Goal: Find specific page/section: Find specific page/section

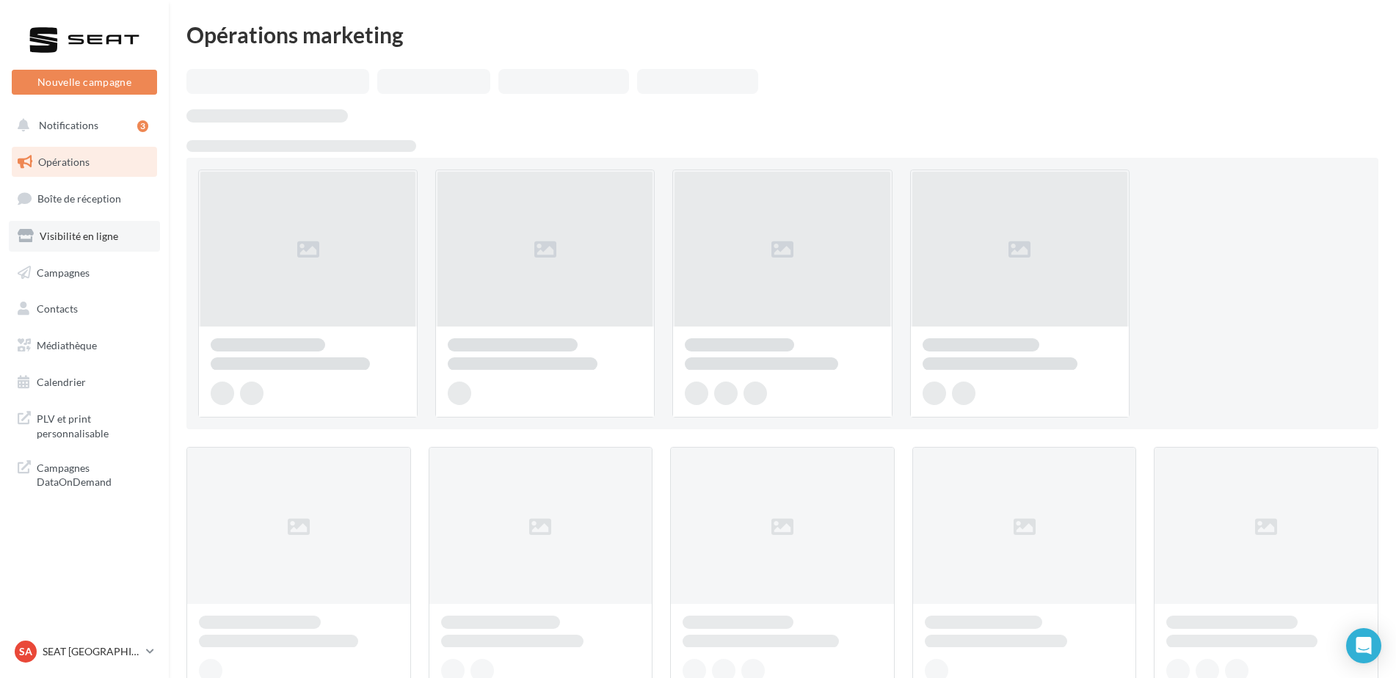
click at [94, 235] on span "Visibilité en ligne" at bounding box center [79, 236] width 79 height 12
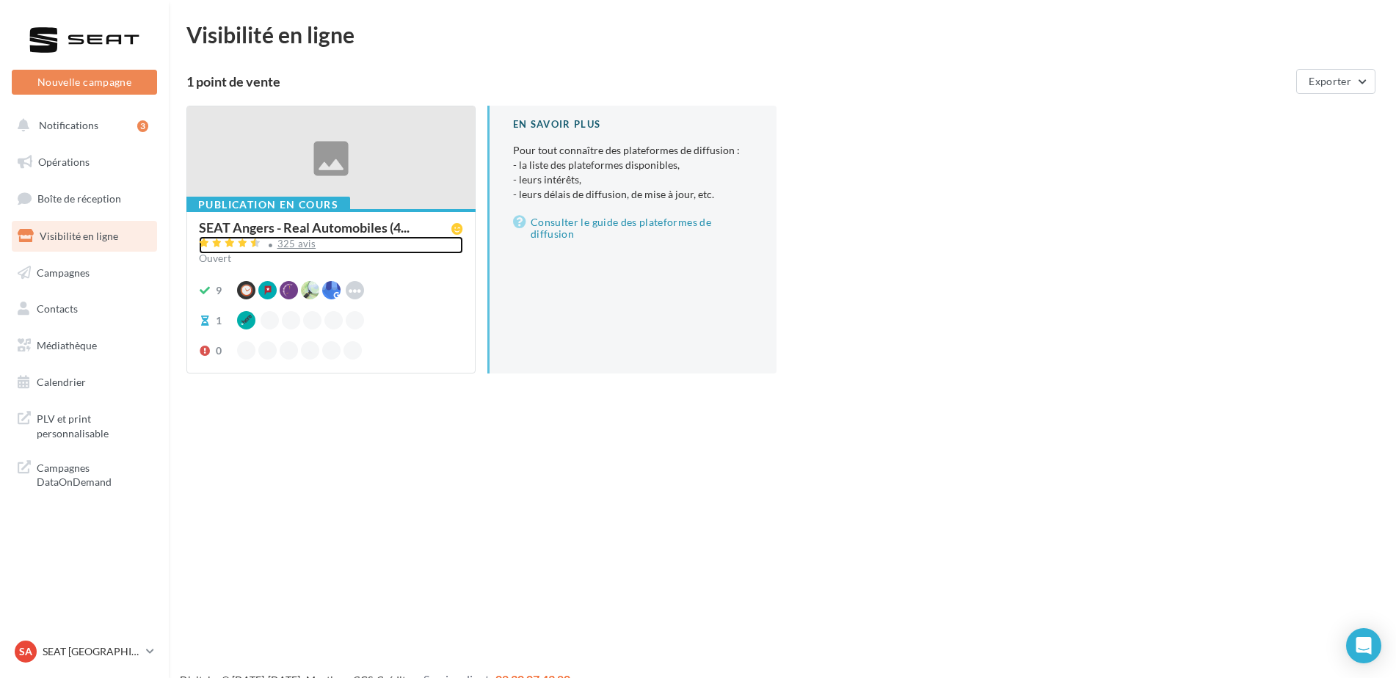
click at [299, 247] on div "325 avis" at bounding box center [296, 244] width 39 height 10
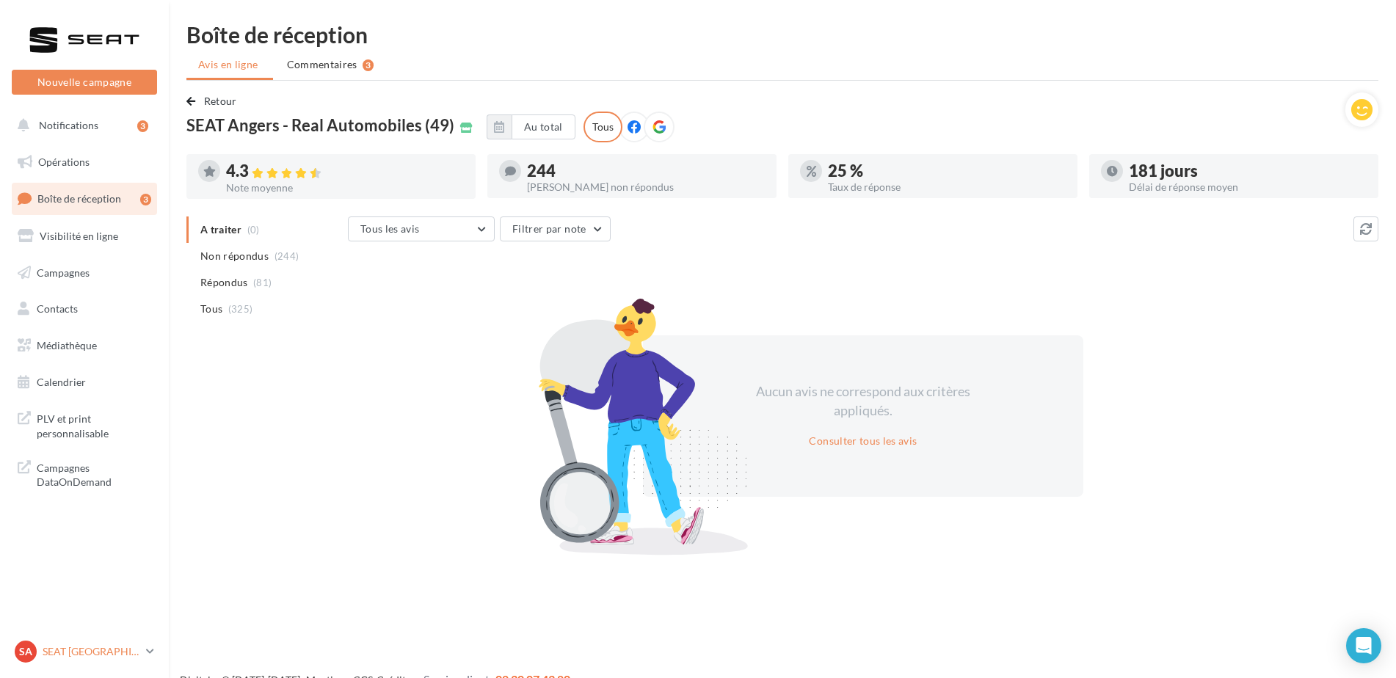
click at [71, 648] on p "SEAT [GEOGRAPHIC_DATA]" at bounding box center [92, 652] width 98 height 15
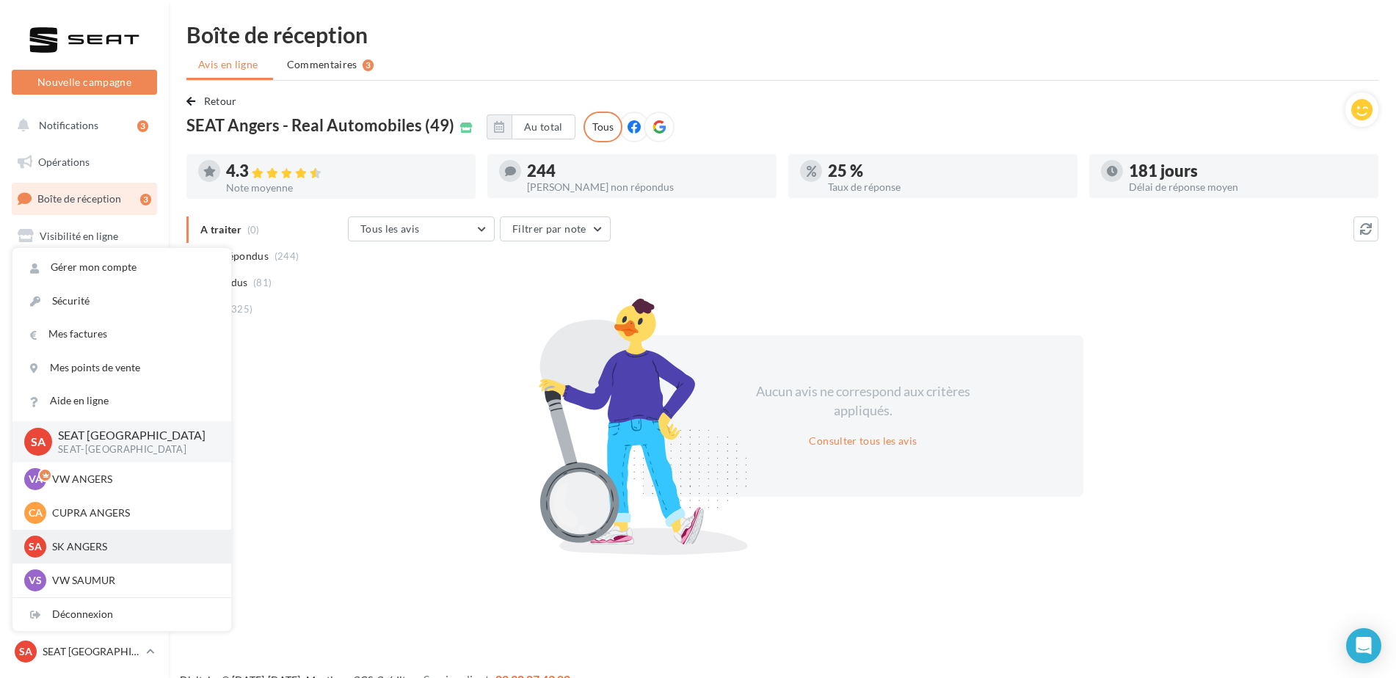
click at [86, 542] on p "SK ANGERS" at bounding box center [133, 547] width 162 height 15
